Goal: Task Accomplishment & Management: Manage account settings

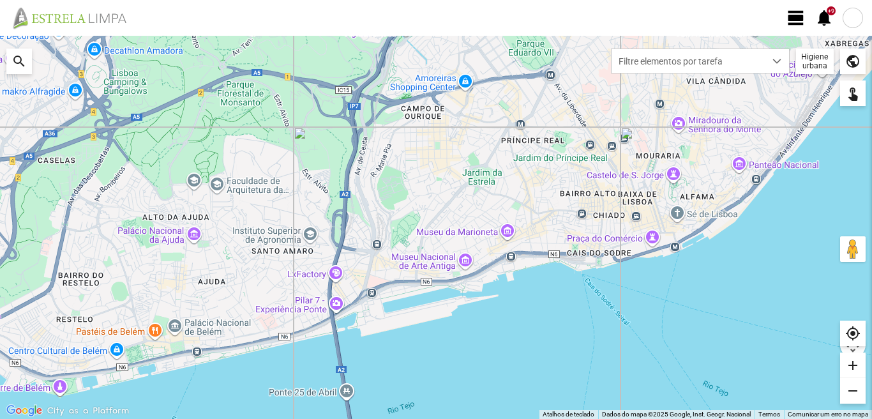
click at [794, 18] on span "view_day" at bounding box center [796, 17] width 19 height 19
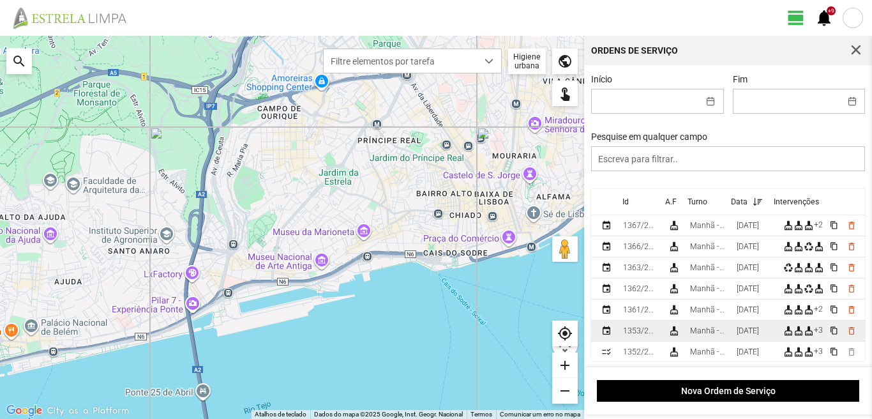
click at [694, 331] on div "Manhã - HU 1" at bounding box center [708, 330] width 36 height 9
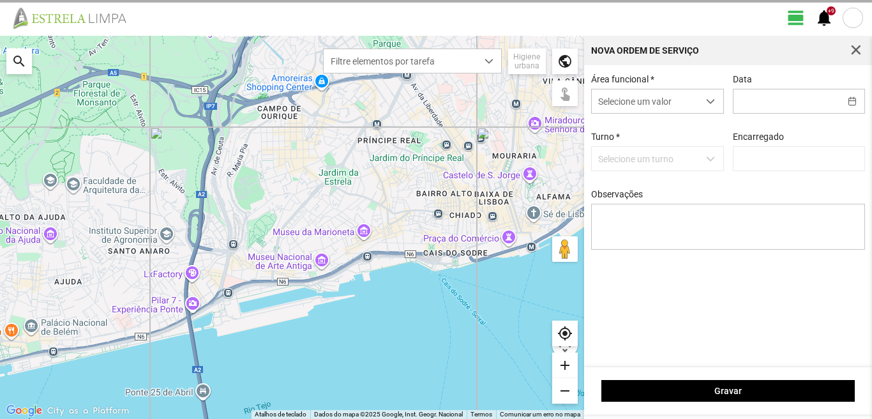
type input "[DATE]"
type input "[PERSON_NAME]"
type textarea "39-baixa 10-ferias 49-Descanso ao serviço 6-17-22-25-36-44-45-47-50-Eo38"
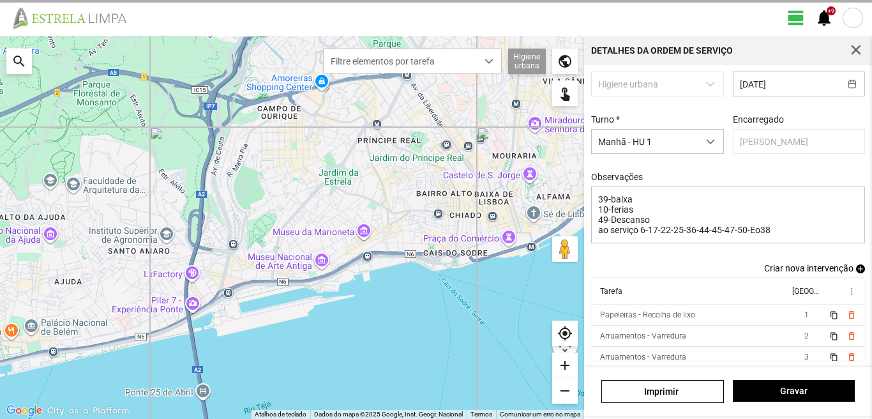
scroll to position [80, 0]
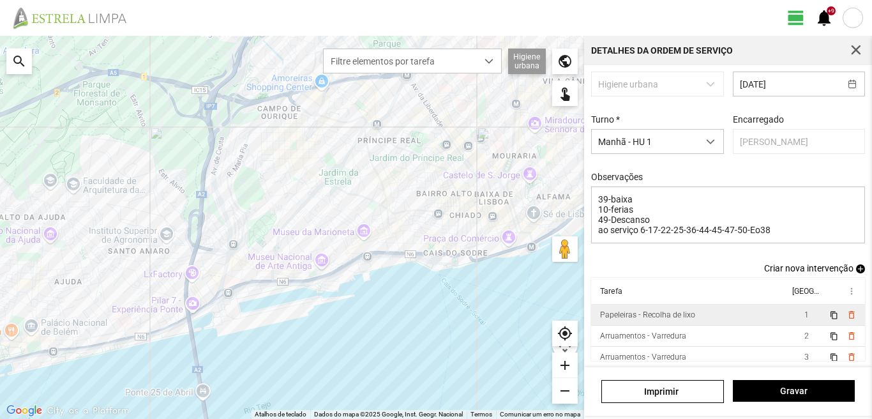
click at [789, 312] on td "1" at bounding box center [807, 315] width 36 height 21
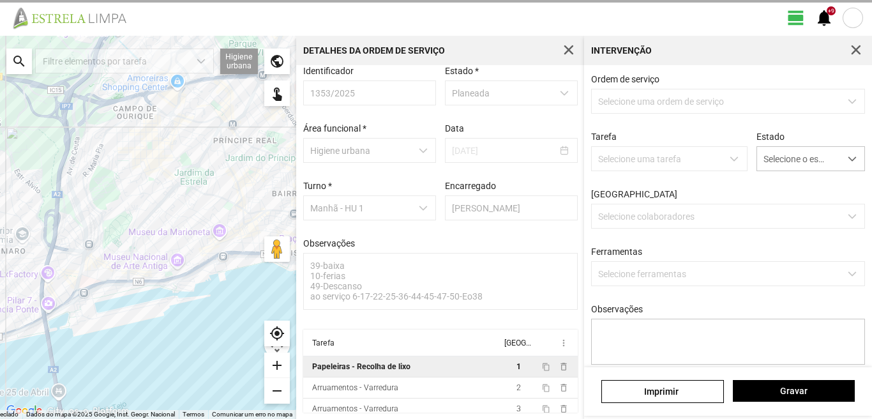
scroll to position [13, 0]
type textarea "condutor [PERSON_NAME] ajudante nabais serviço atribuido por DT [PERSON_NAME]"
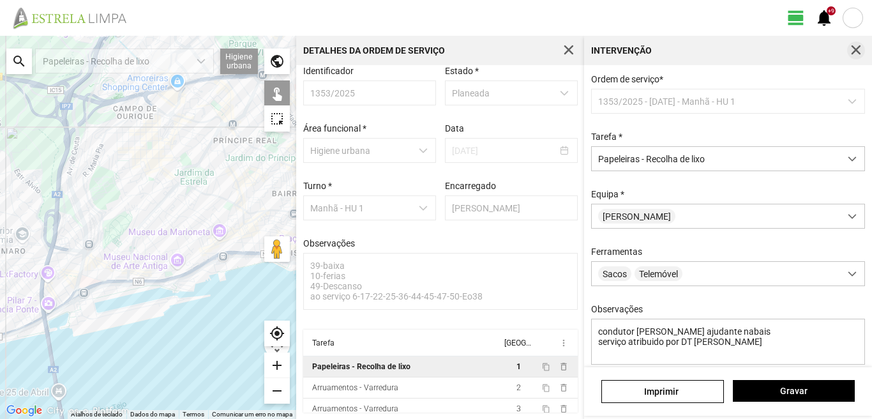
click at [859, 48] on span "button" at bounding box center [855, 50] width 11 height 11
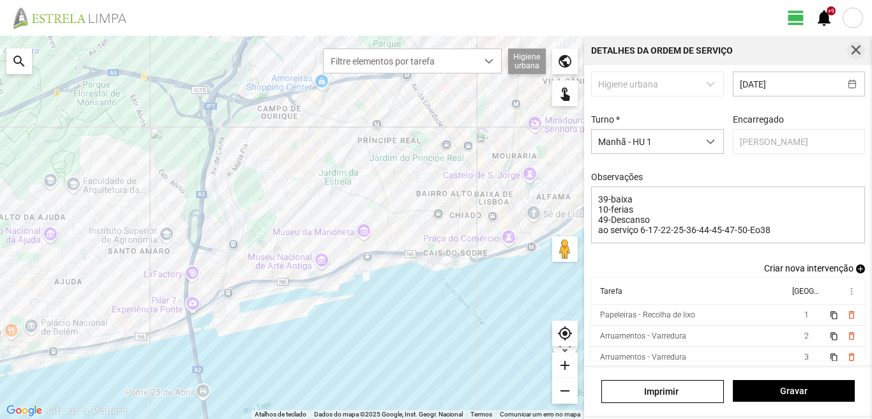
click at [858, 45] on button "button" at bounding box center [856, 51] width 18 height 18
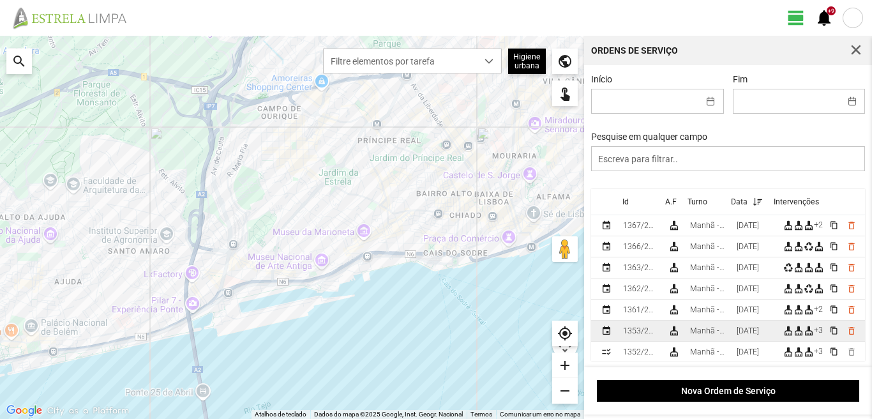
click at [744, 335] on div "[DATE]" at bounding box center [748, 330] width 22 height 9
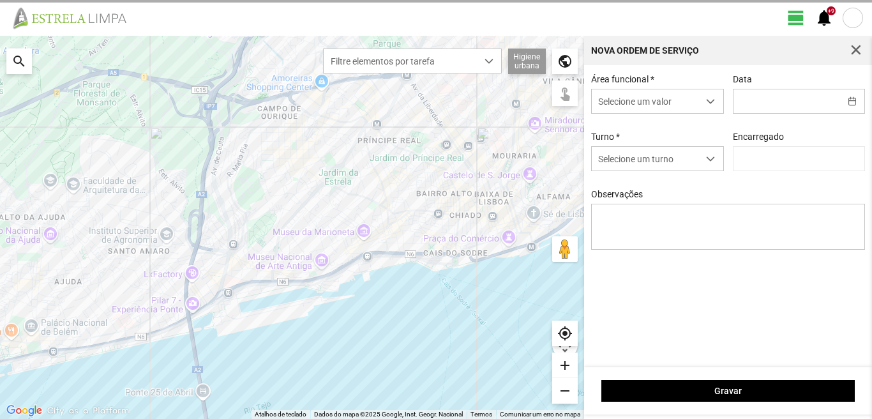
type input "[DATE]"
type input "[PERSON_NAME]"
type textarea "39-baixa 10-ferias 49-Descanso ao serviço 6-17-22-25-36-44-45-47-50-Eo38"
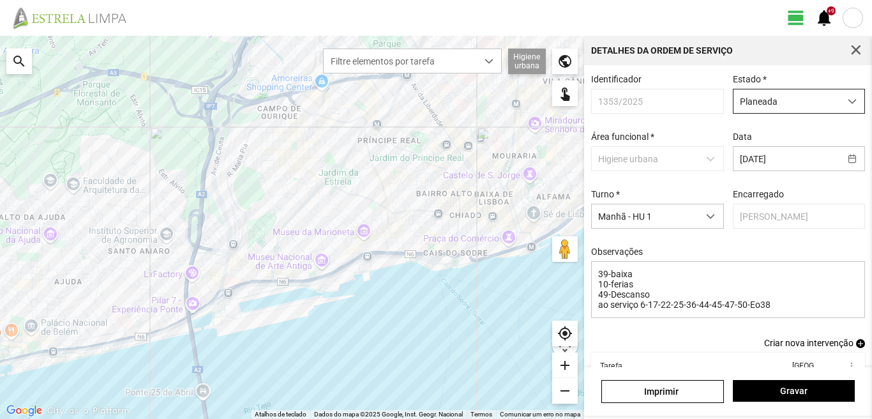
click at [753, 98] on span "Planeada" at bounding box center [787, 101] width 107 height 24
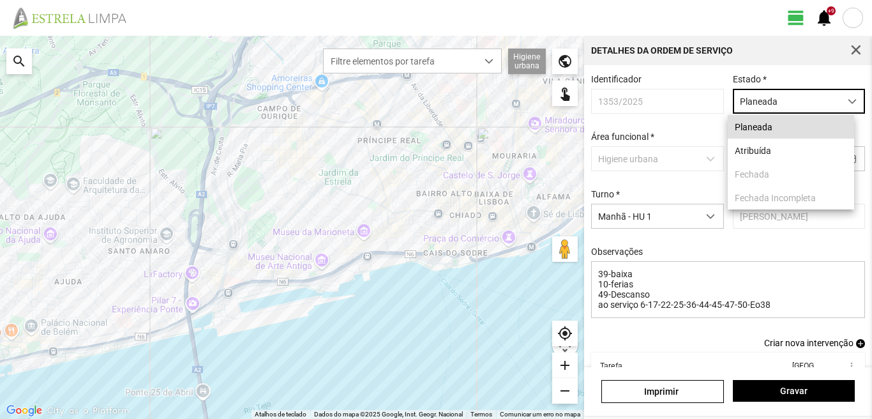
scroll to position [7, 57]
click at [759, 149] on li "Atribuída" at bounding box center [791, 151] width 126 height 24
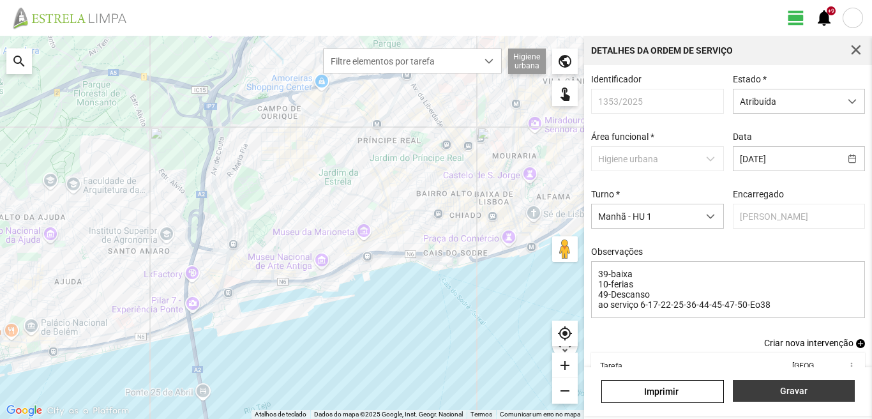
click at [761, 390] on span "Gravar" at bounding box center [793, 391] width 109 height 10
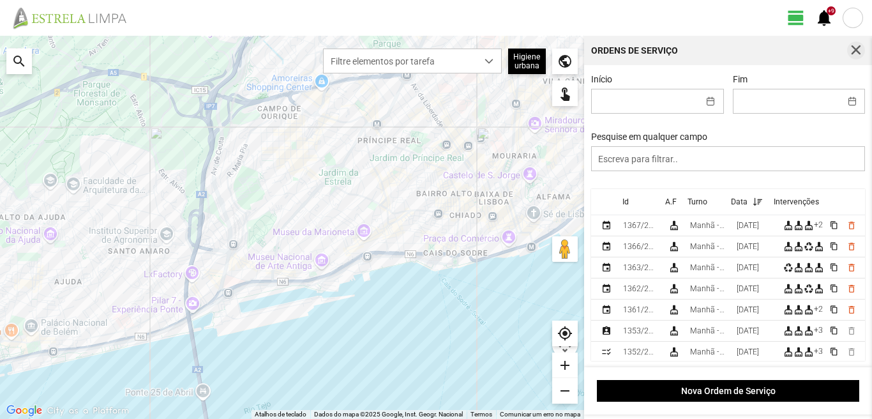
click at [856, 43] on button "button" at bounding box center [856, 51] width 18 height 18
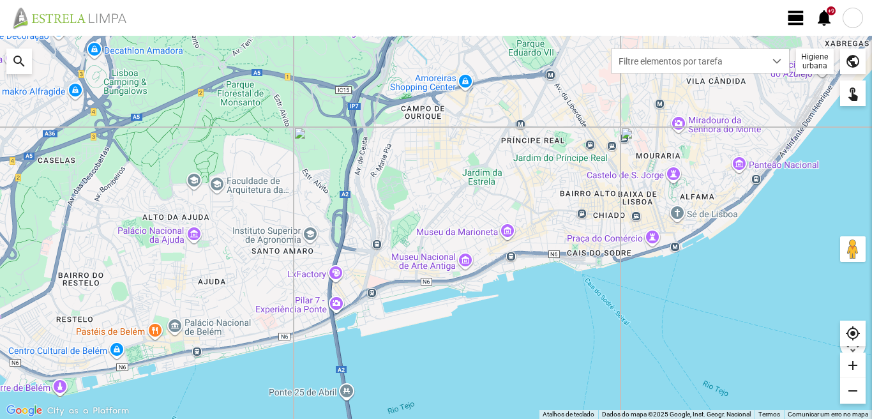
click at [792, 14] on span "view_day" at bounding box center [796, 17] width 19 height 19
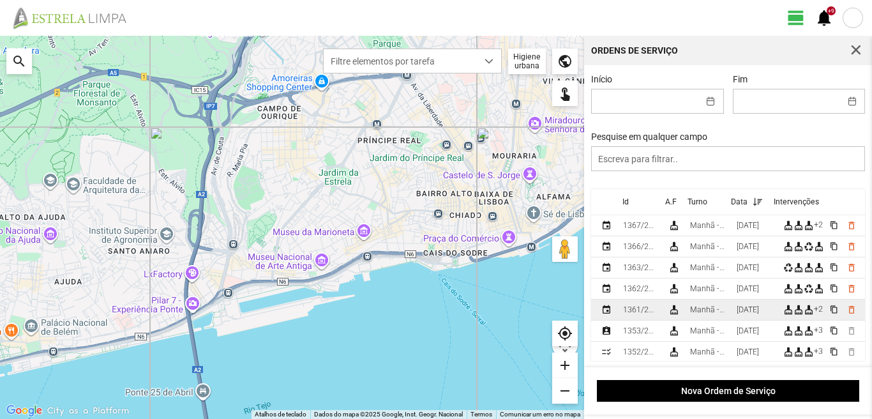
click at [725, 314] on div "Manhã - HU 1" at bounding box center [708, 309] width 36 height 9
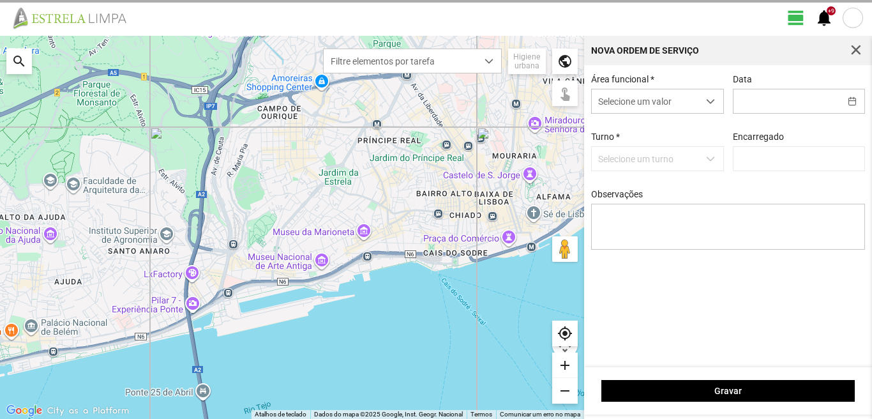
type input "[PERSON_NAME]"
type input "[DATE]"
type textarea "39-baixa 10-ferias 49-Aniversario ao serviço-6-17-22-25-36-44-45-47-50"
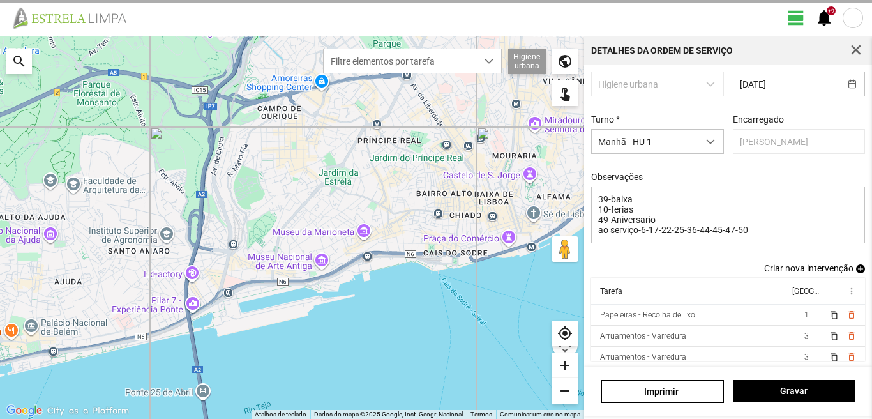
scroll to position [80, 0]
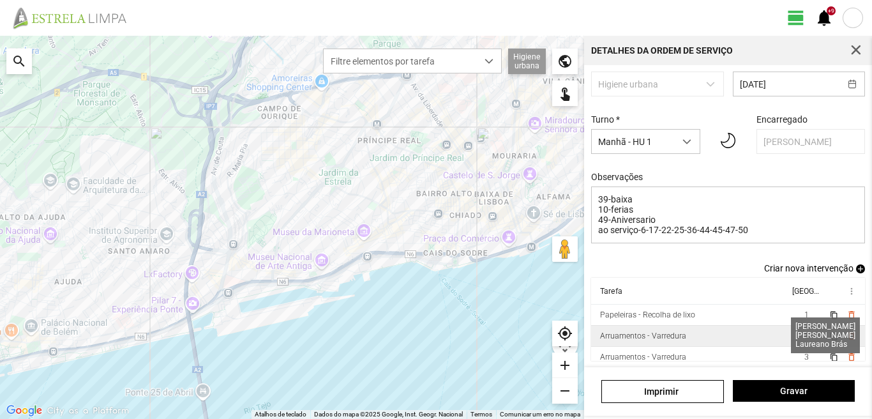
click at [805, 335] on span "3" at bounding box center [807, 335] width 4 height 9
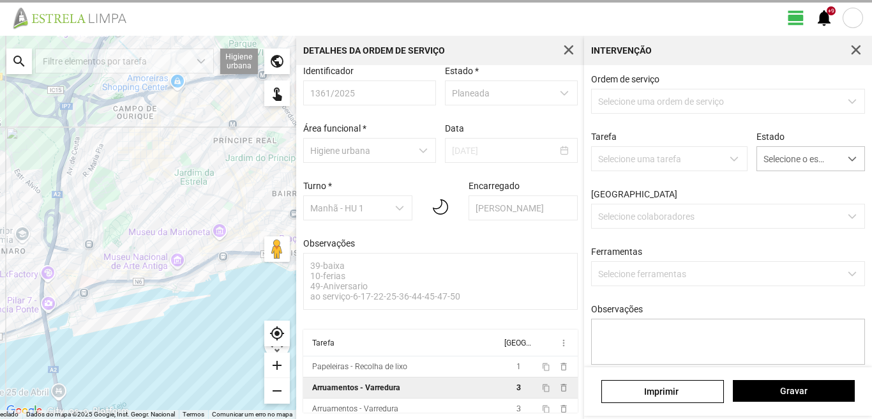
scroll to position [13, 0]
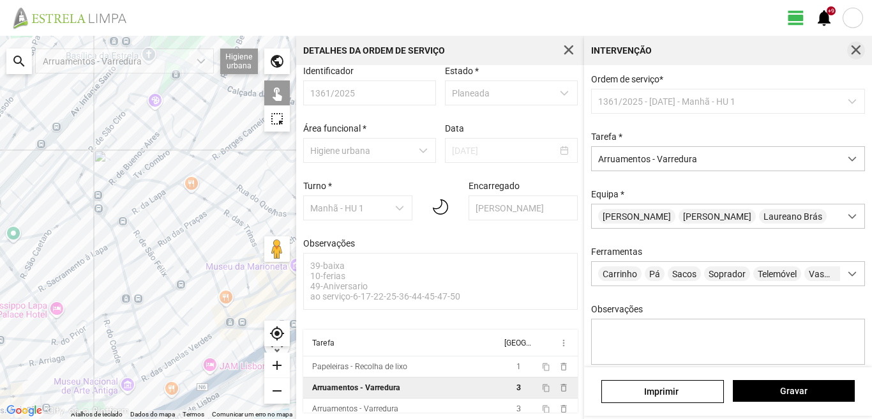
click at [857, 52] on span "button" at bounding box center [855, 50] width 11 height 11
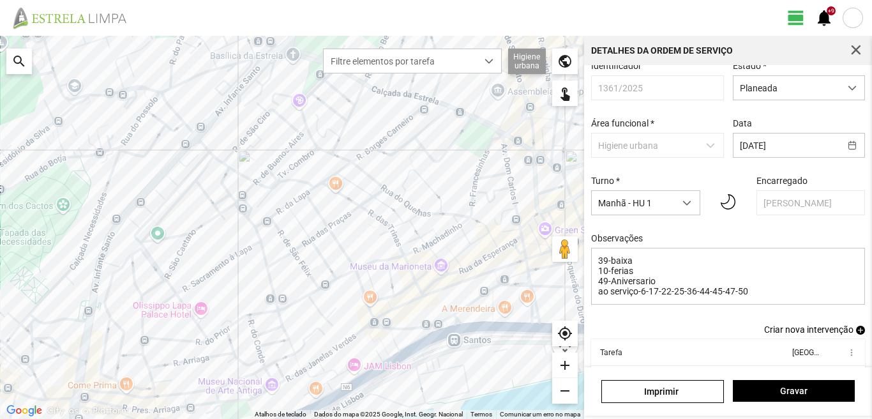
scroll to position [80, 0]
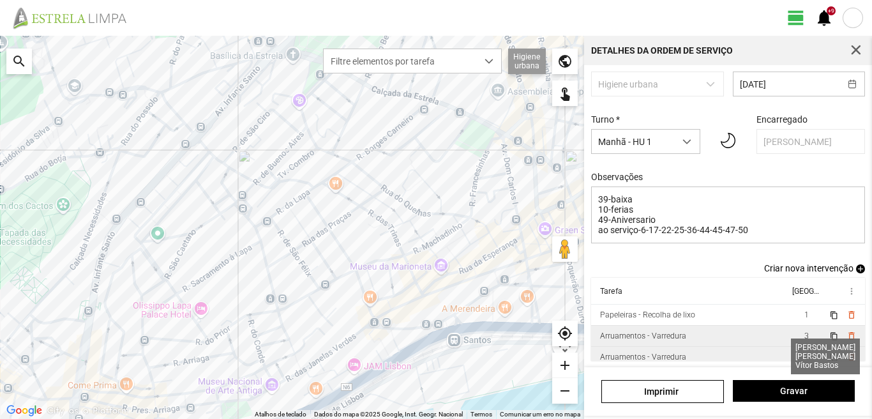
click at [805, 352] on span "3" at bounding box center [807, 356] width 4 height 9
click at [785, 305] on tr "Tarefa Equipa more_vert" at bounding box center [728, 291] width 275 height 27
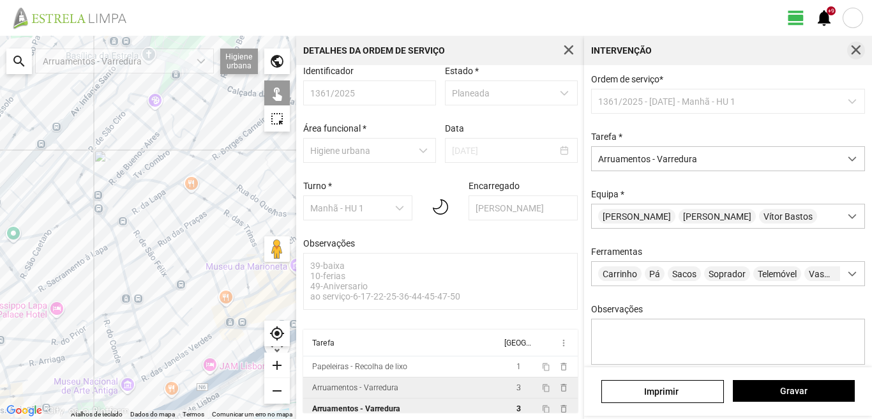
click at [852, 49] on span "button" at bounding box center [855, 50] width 11 height 11
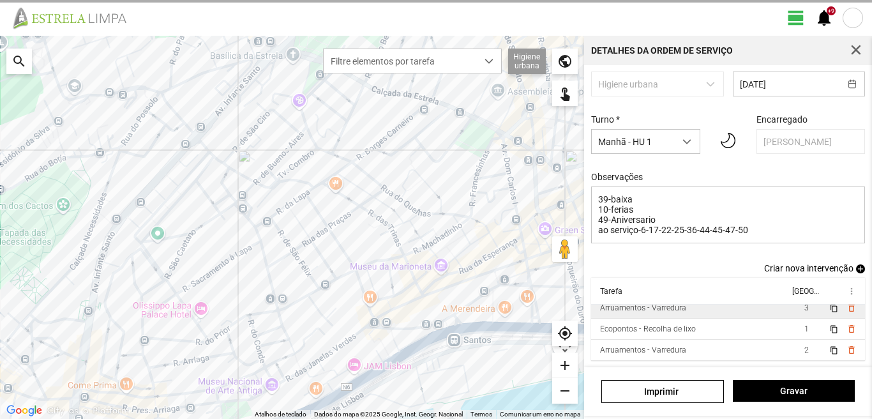
scroll to position [80, 0]
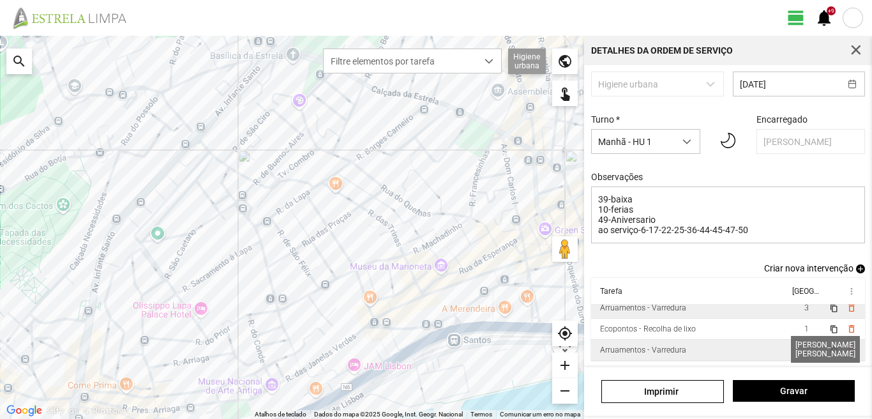
click at [805, 348] on span "2" at bounding box center [807, 349] width 4 height 9
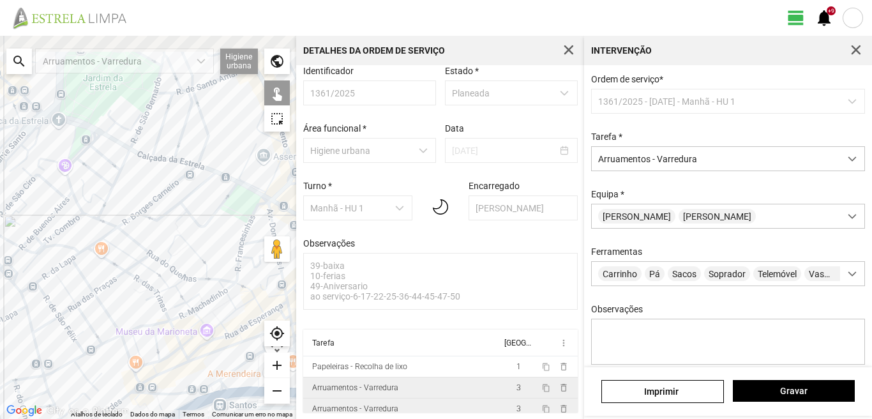
drag, startPoint x: 158, startPoint y: 216, endPoint x: 72, endPoint y: 253, distance: 93.8
click at [72, 253] on div at bounding box center [148, 227] width 296 height 383
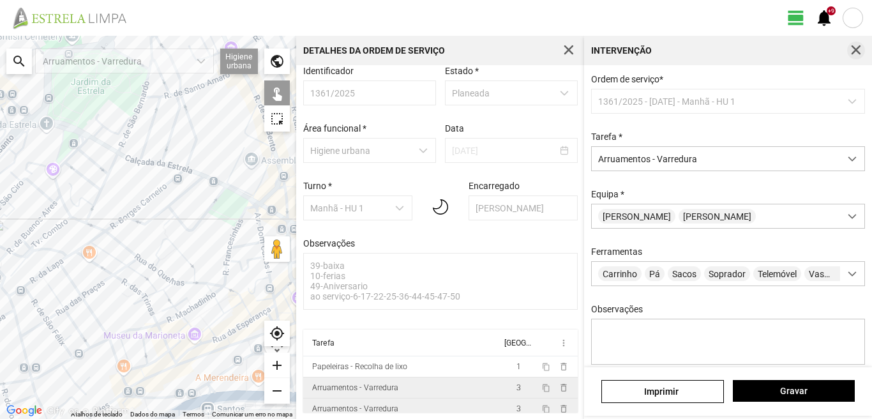
click at [856, 46] on span "button" at bounding box center [855, 50] width 11 height 11
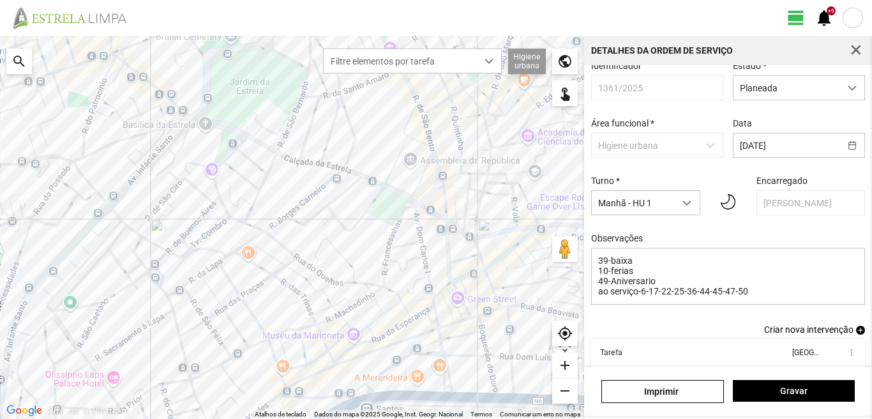
scroll to position [80, 0]
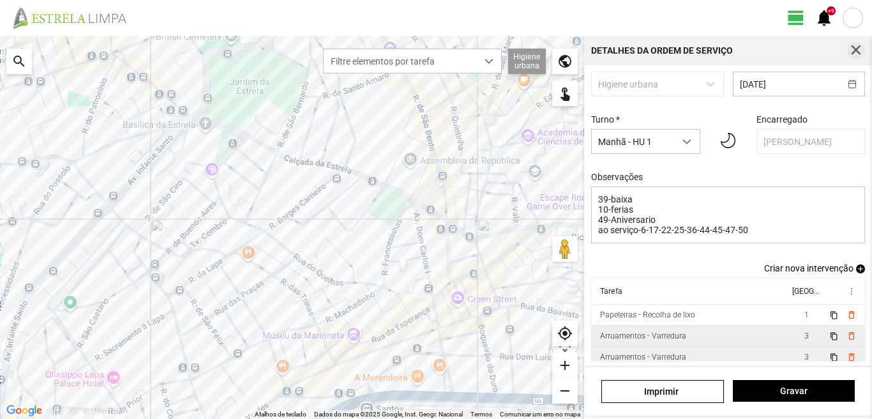
click at [858, 48] on span "button" at bounding box center [855, 50] width 11 height 11
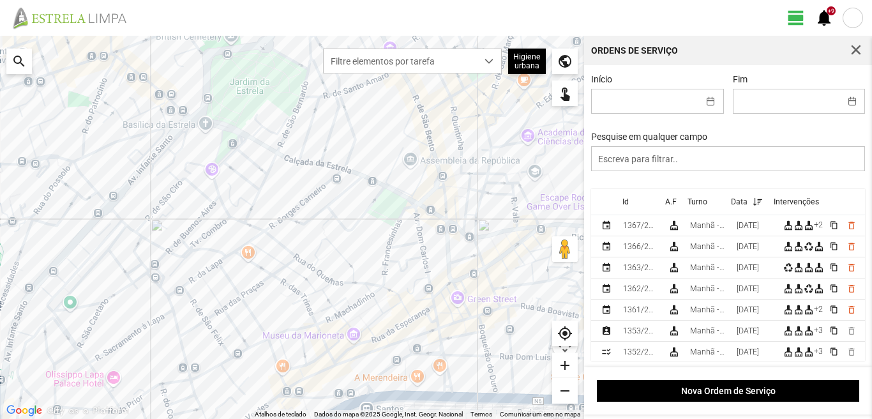
click at [858, 48] on span "button" at bounding box center [855, 50] width 11 height 11
